Goal: Complete application form: Complete application form

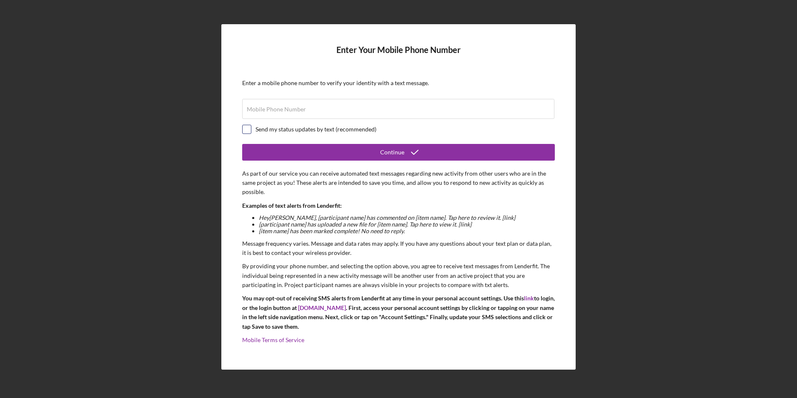
click at [244, 127] on input "checkbox" at bounding box center [247, 129] width 8 height 8
checkbox input "true"
click at [269, 107] on label "Mobile Phone Number" at bounding box center [276, 109] width 59 height 7
click at [269, 107] on input "Mobile Phone Number" at bounding box center [398, 109] width 312 height 20
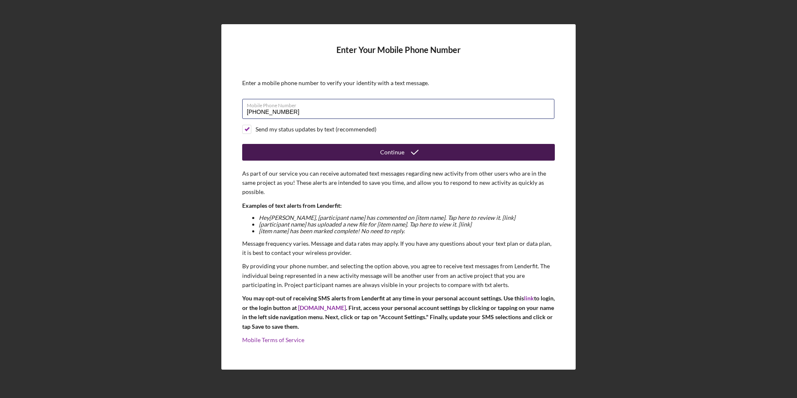
type input "[PHONE_NUMBER]"
click at [379, 151] on button "Continue" at bounding box center [398, 152] width 313 height 17
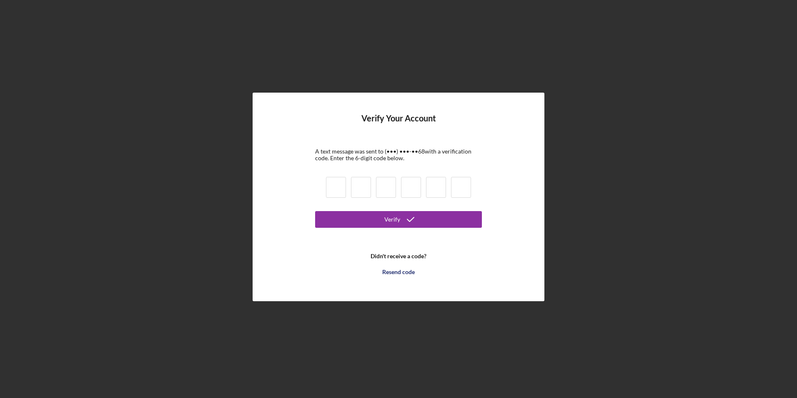
click at [337, 184] on input at bounding box center [336, 187] width 20 height 21
type input "5"
type input "4"
type input "5"
type input "0"
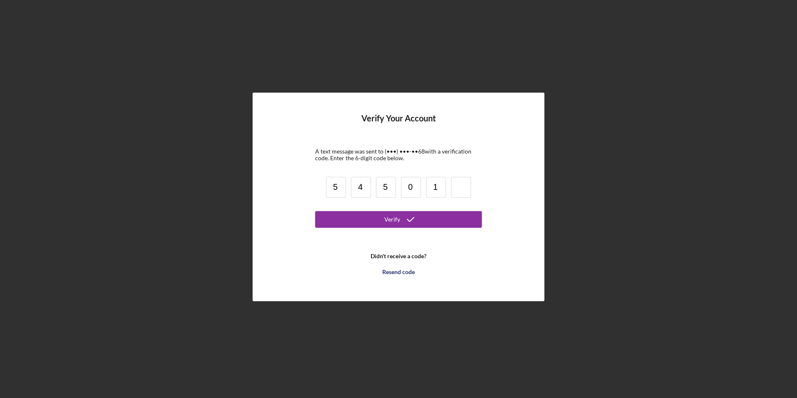
type input "1"
type input "8"
click at [414, 222] on icon "submit" at bounding box center [410, 219] width 21 height 21
click at [468, 189] on input "8" at bounding box center [461, 187] width 20 height 21
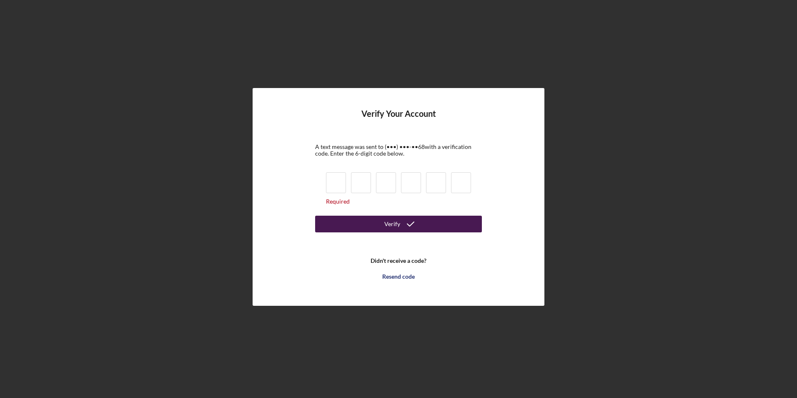
type input "5"
type input "4"
type input "5"
type input "0"
type input "1"
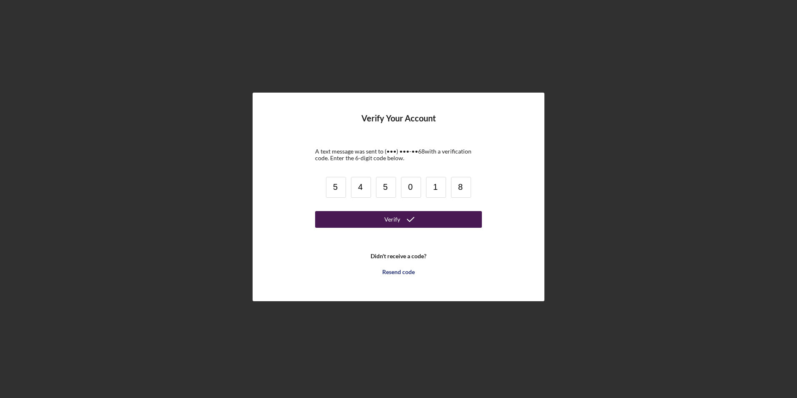
type input "8"
click at [315, 211] on button "Verify" at bounding box center [398, 219] width 167 height 17
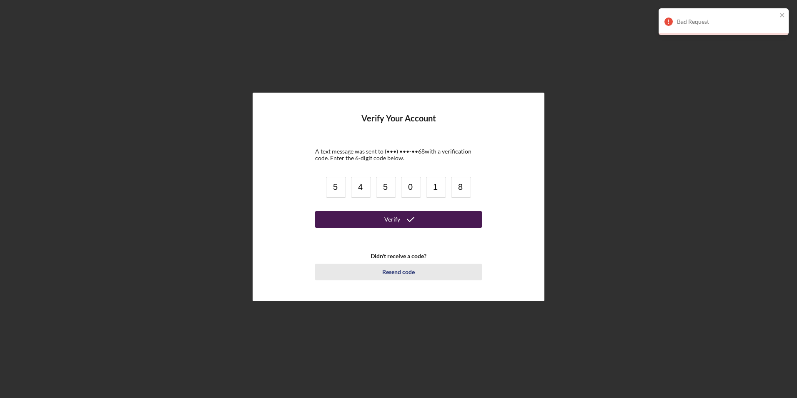
click at [393, 274] on div "Resend code" at bounding box center [398, 272] width 33 height 17
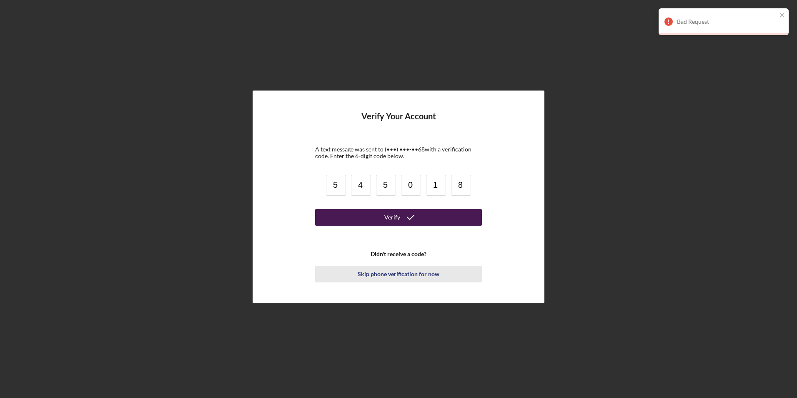
click at [379, 274] on div "Skip phone verification for now" at bounding box center [399, 274] width 82 height 17
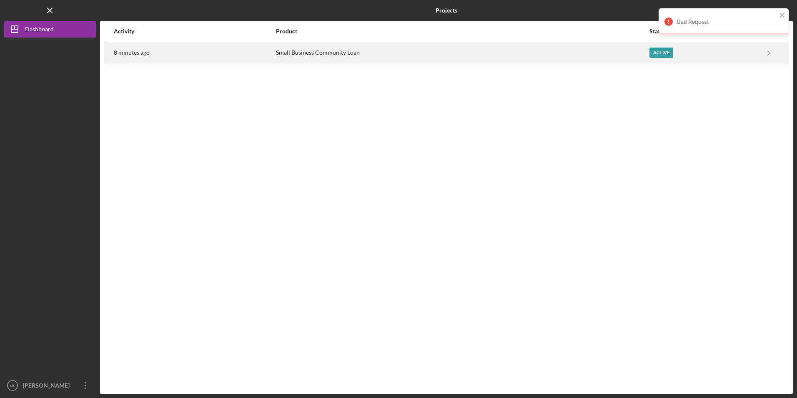
click at [311, 50] on div "Small Business Community Loan" at bounding box center [462, 53] width 373 height 21
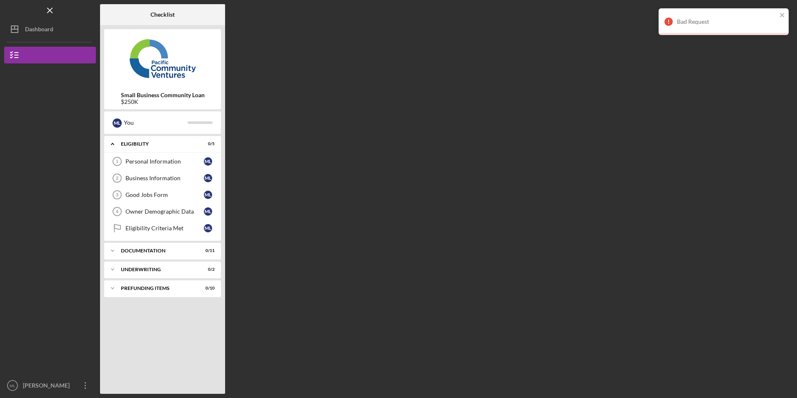
click at [783, 11] on div "Bad Request" at bounding box center [724, 21] width 130 height 27
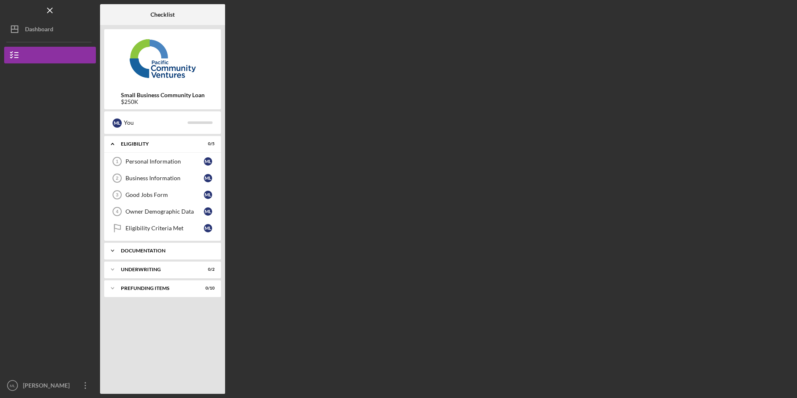
click at [155, 252] on div "Documentation" at bounding box center [166, 250] width 90 height 5
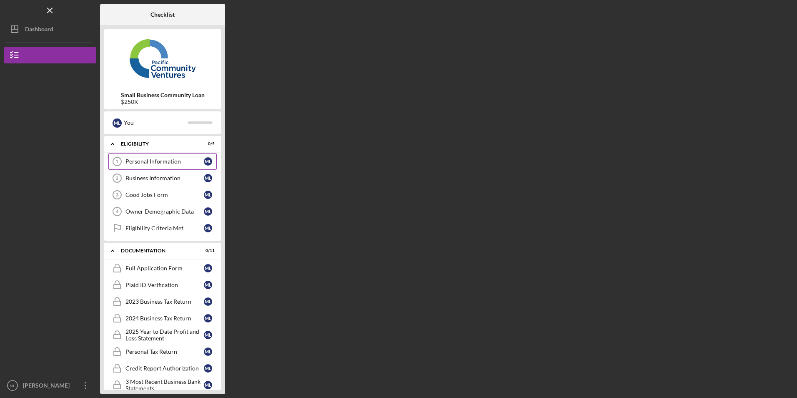
click at [153, 163] on div "Personal Information" at bounding box center [164, 161] width 78 height 7
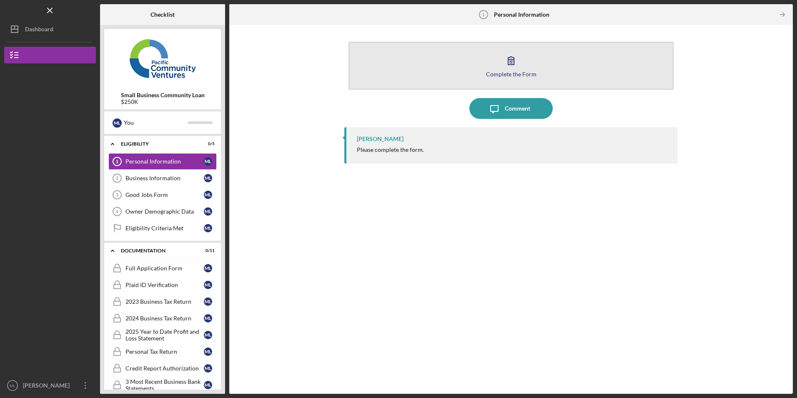
click at [419, 62] on button "Complete the Form Form" at bounding box center [511, 66] width 325 height 48
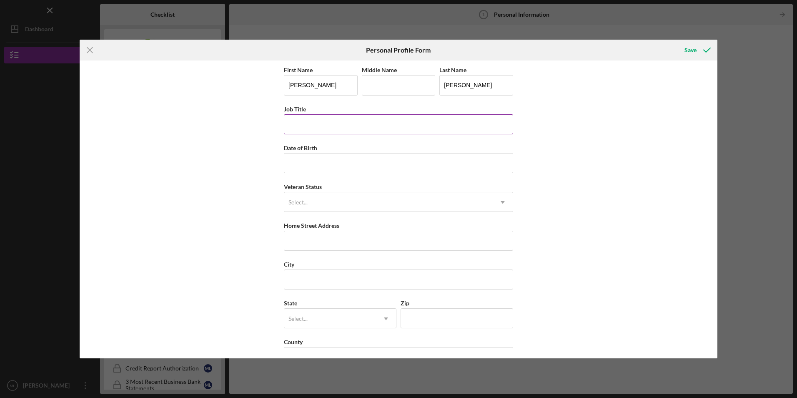
click at [366, 119] on input "Job Title" at bounding box center [398, 124] width 229 height 20
type input "Owner"
click at [313, 163] on input "Date of Birth" at bounding box center [398, 163] width 229 height 20
click at [297, 163] on input "Date of Birth" at bounding box center [398, 163] width 229 height 20
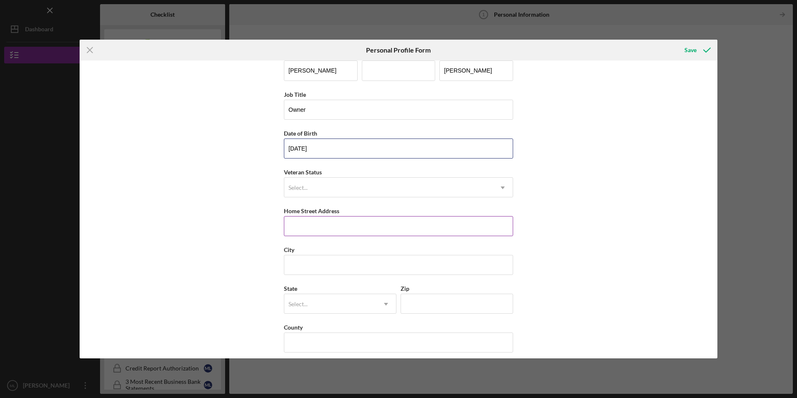
scroll to position [21, 0]
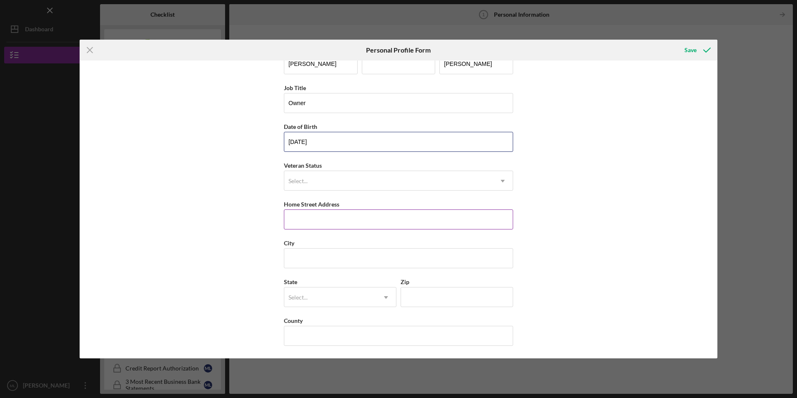
type input "[DATE]"
click at [304, 212] on input "Home Street Address" at bounding box center [398, 219] width 229 height 20
type input "[GEOGRAPHIC_DATA]"
type input "Indio"
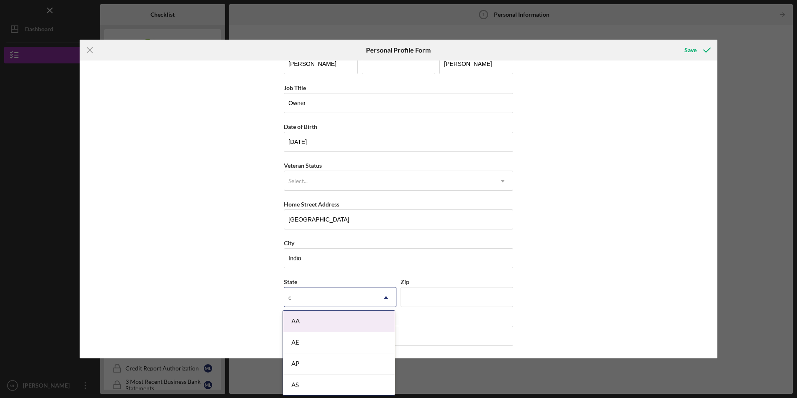
type input "ca"
click at [322, 364] on div "CA" at bounding box center [339, 363] width 112 height 21
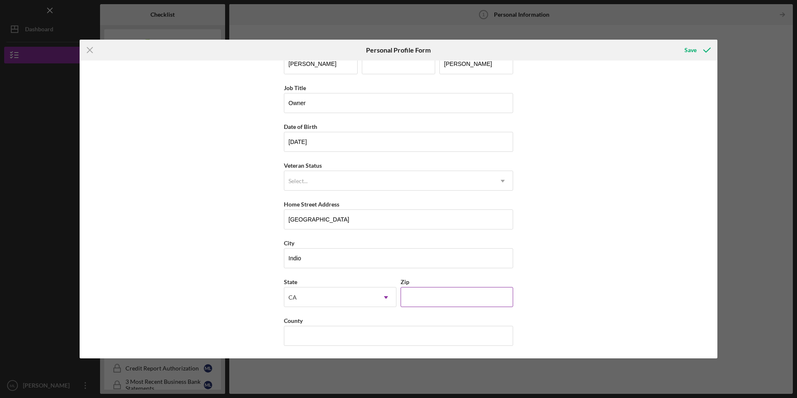
click at [405, 301] on input "Zip" at bounding box center [457, 297] width 113 height 20
type input "92201"
type input "[GEOGRAPHIC_DATA]"
click at [695, 49] on div "Save" at bounding box center [691, 50] width 12 height 17
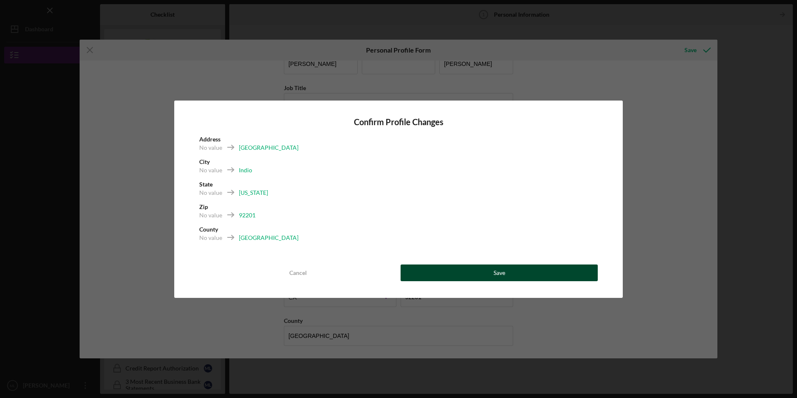
click at [496, 269] on div "Save" at bounding box center [500, 272] width 12 height 17
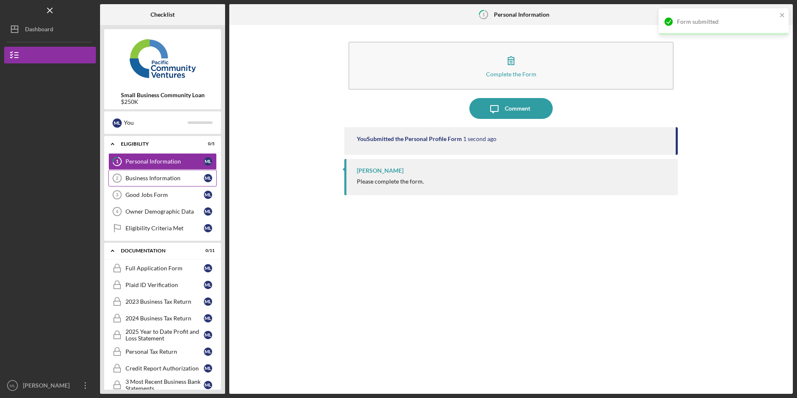
click at [145, 177] on div "Business Information" at bounding box center [164, 178] width 78 height 7
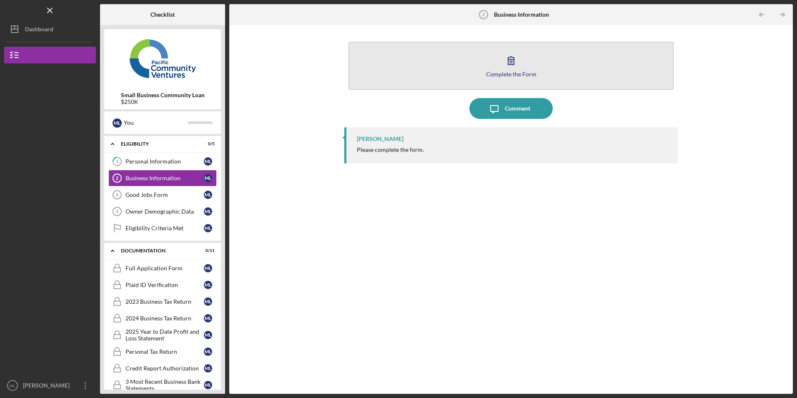
click at [423, 67] on button "Complete the Form Form" at bounding box center [511, 66] width 325 height 48
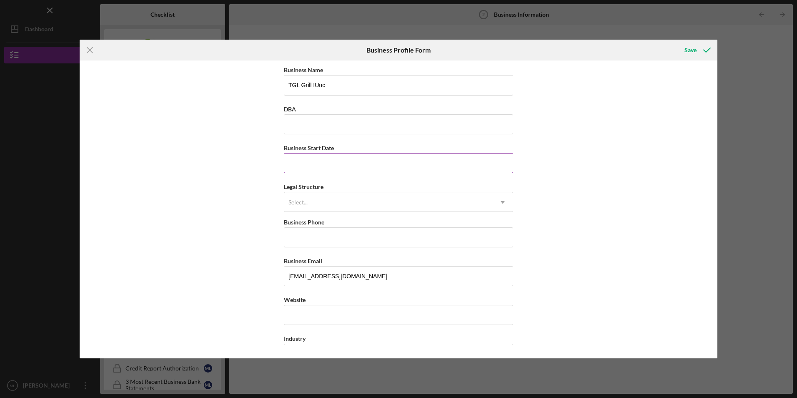
click at [320, 172] on input "Business Start Date" at bounding box center [398, 163] width 229 height 20
click at [78, 49] on div "Icon/Menu Close Business Profile Form Save Business Name TGL Grill IUnc DBA Bus…" at bounding box center [398, 199] width 797 height 398
click at [85, 49] on icon "Icon/Menu Close" at bounding box center [90, 50] width 21 height 21
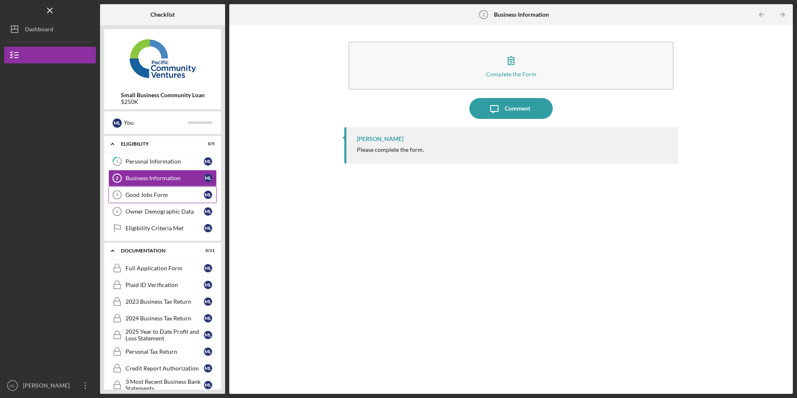
click at [145, 198] on div "Good Jobs Form" at bounding box center [164, 194] width 78 height 7
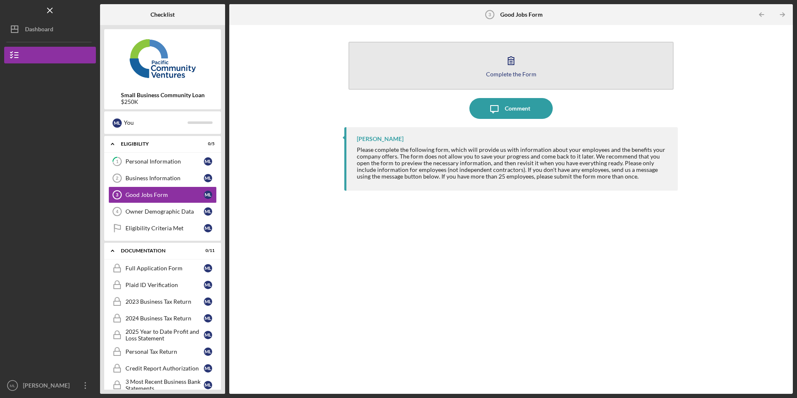
click at [460, 65] on button "Complete the Form Form" at bounding box center [511, 66] width 325 height 48
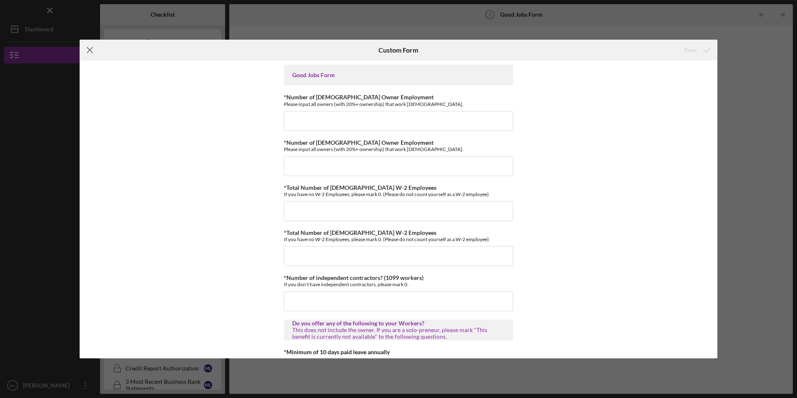
click at [88, 48] on line at bounding box center [89, 50] width 5 height 5
